Goal: Transaction & Acquisition: Purchase product/service

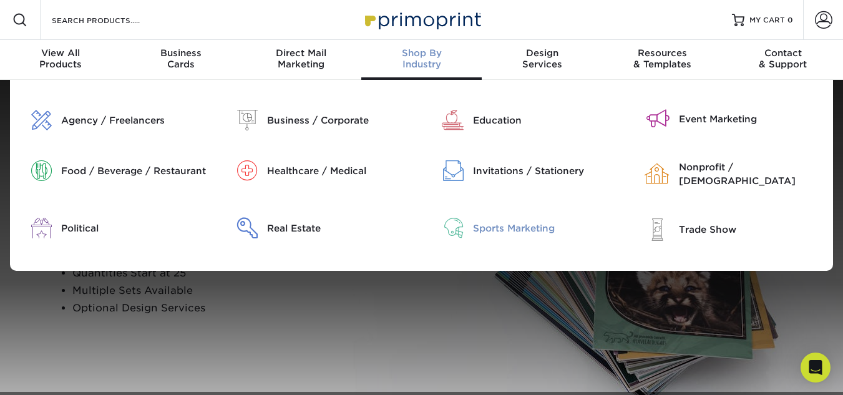
click at [512, 229] on div "Sports Marketing" at bounding box center [545, 229] width 145 height 14
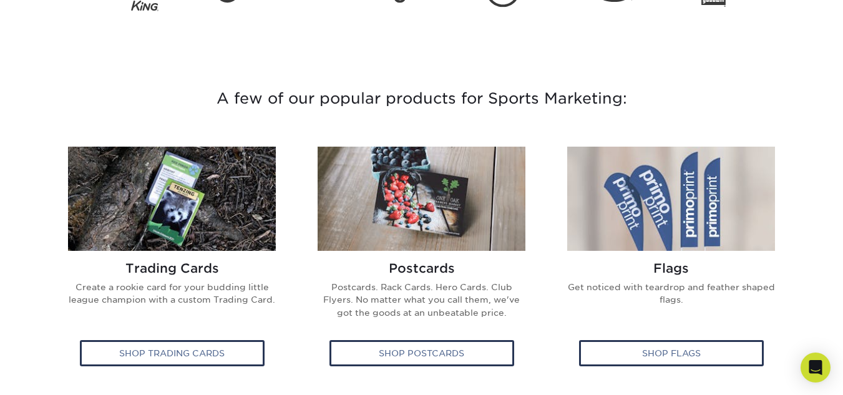
scroll to position [379, 0]
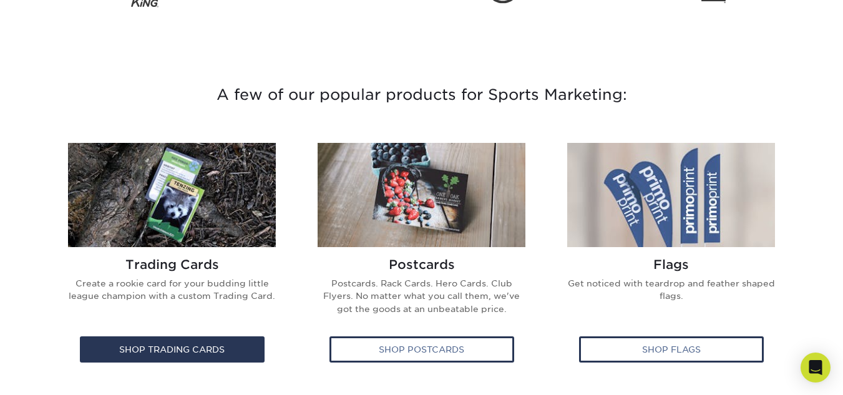
click at [202, 188] on img at bounding box center [172, 195] width 208 height 104
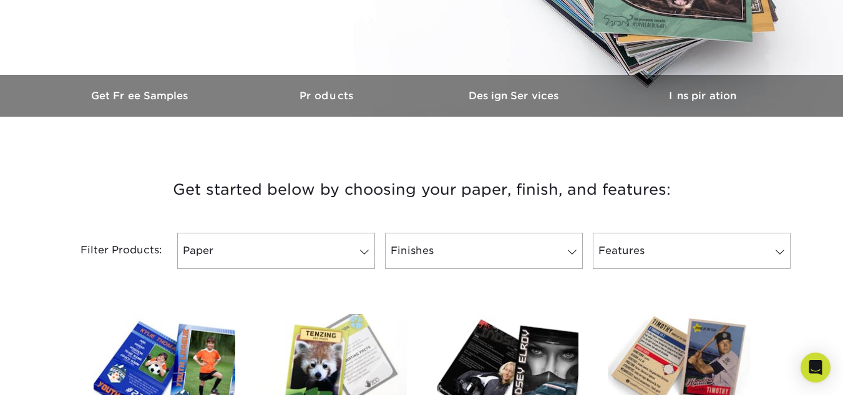
scroll to position [333, 0]
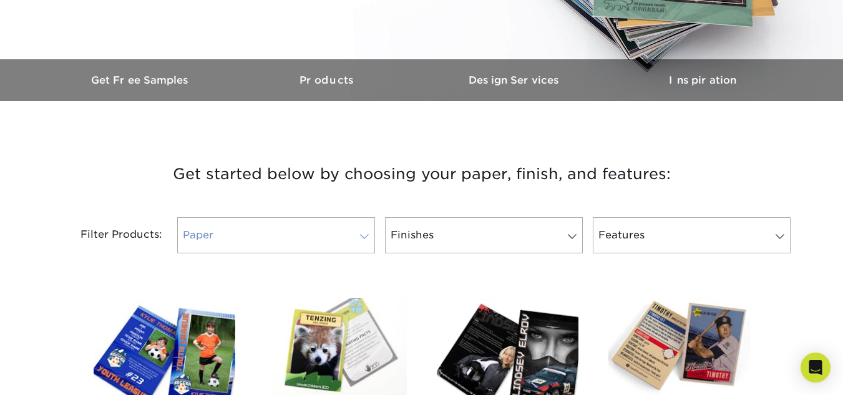
click at [358, 232] on span at bounding box center [364, 237] width 17 height 10
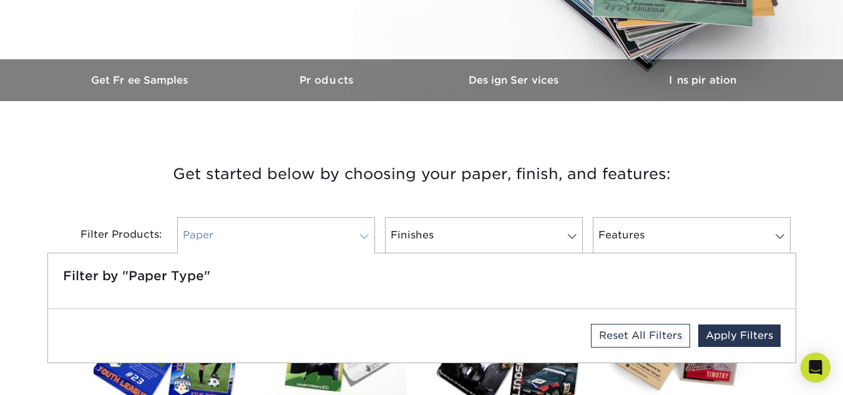
click at [358, 232] on span at bounding box center [364, 237] width 17 height 10
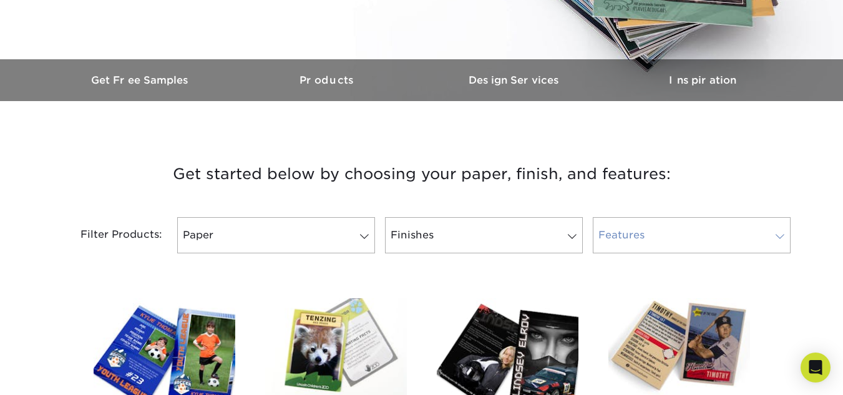
click at [776, 232] on span at bounding box center [779, 237] width 17 height 10
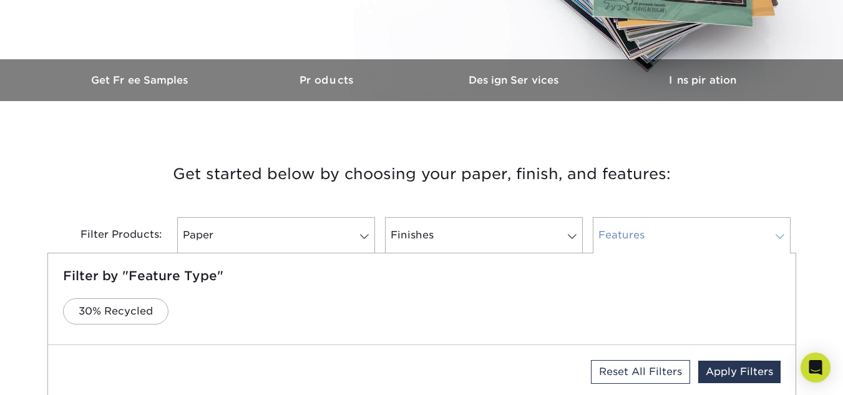
click at [776, 232] on span at bounding box center [779, 237] width 17 height 10
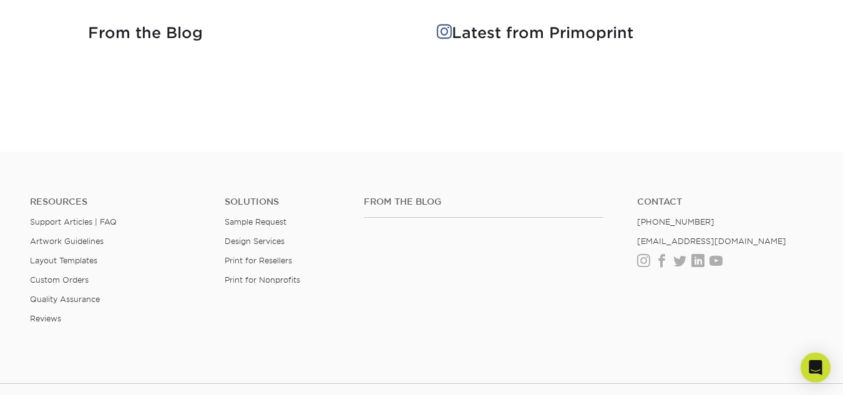
scroll to position [1684, 0]
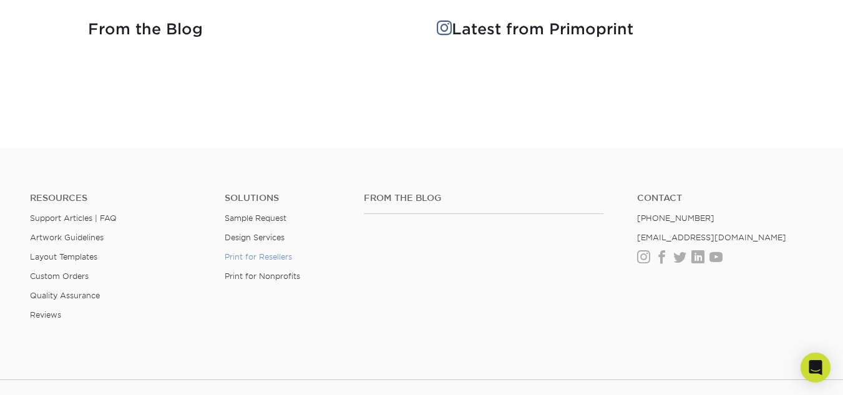
click at [267, 259] on link "Print for Resellers" at bounding box center [258, 256] width 67 height 9
